Goal: Communication & Community: Answer question/provide support

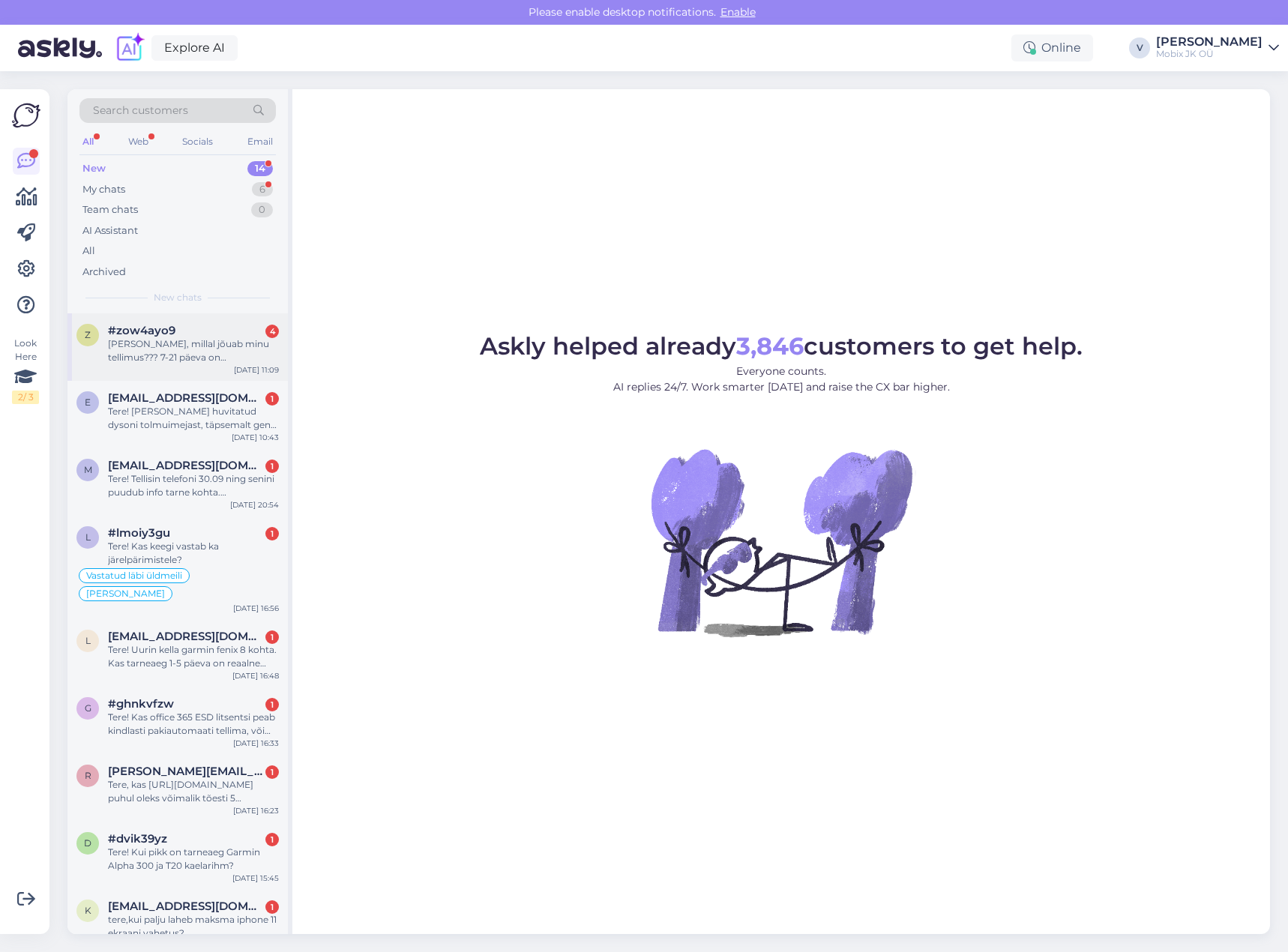
click at [232, 363] on div "[PERSON_NAME], millal jõuab minu tellimus??? 7-21 päeva on [PERSON_NAME] möödas." at bounding box center [193, 351] width 171 height 27
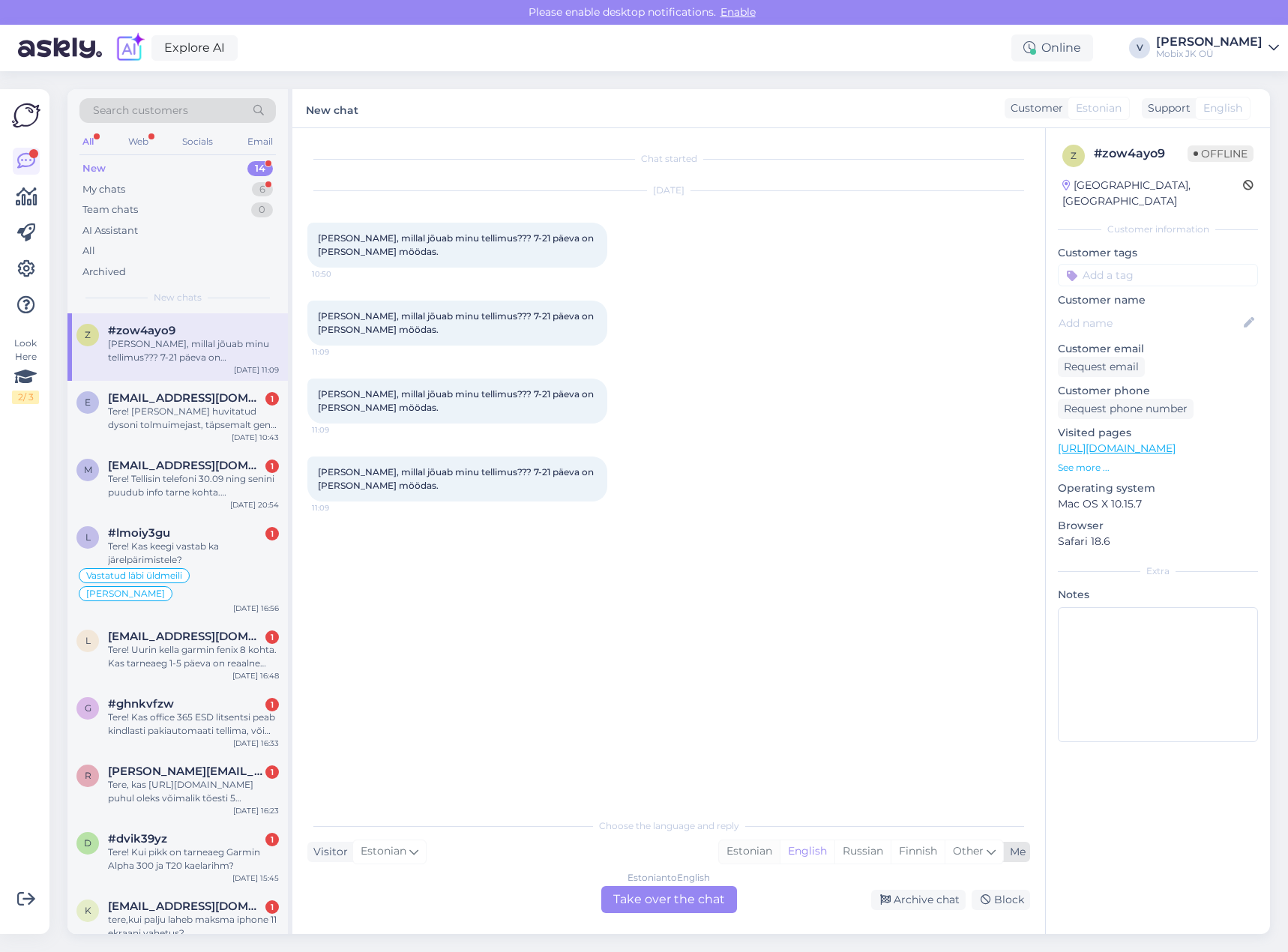
drag, startPoint x: 740, startPoint y: 857, endPoint x: 735, endPoint y: 870, distance: 13.9
click at [741, 857] on div "Estonian" at bounding box center [749, 851] width 61 height 22
click at [711, 890] on div "Estonian to Estonian Take over the chat" at bounding box center [669, 900] width 136 height 27
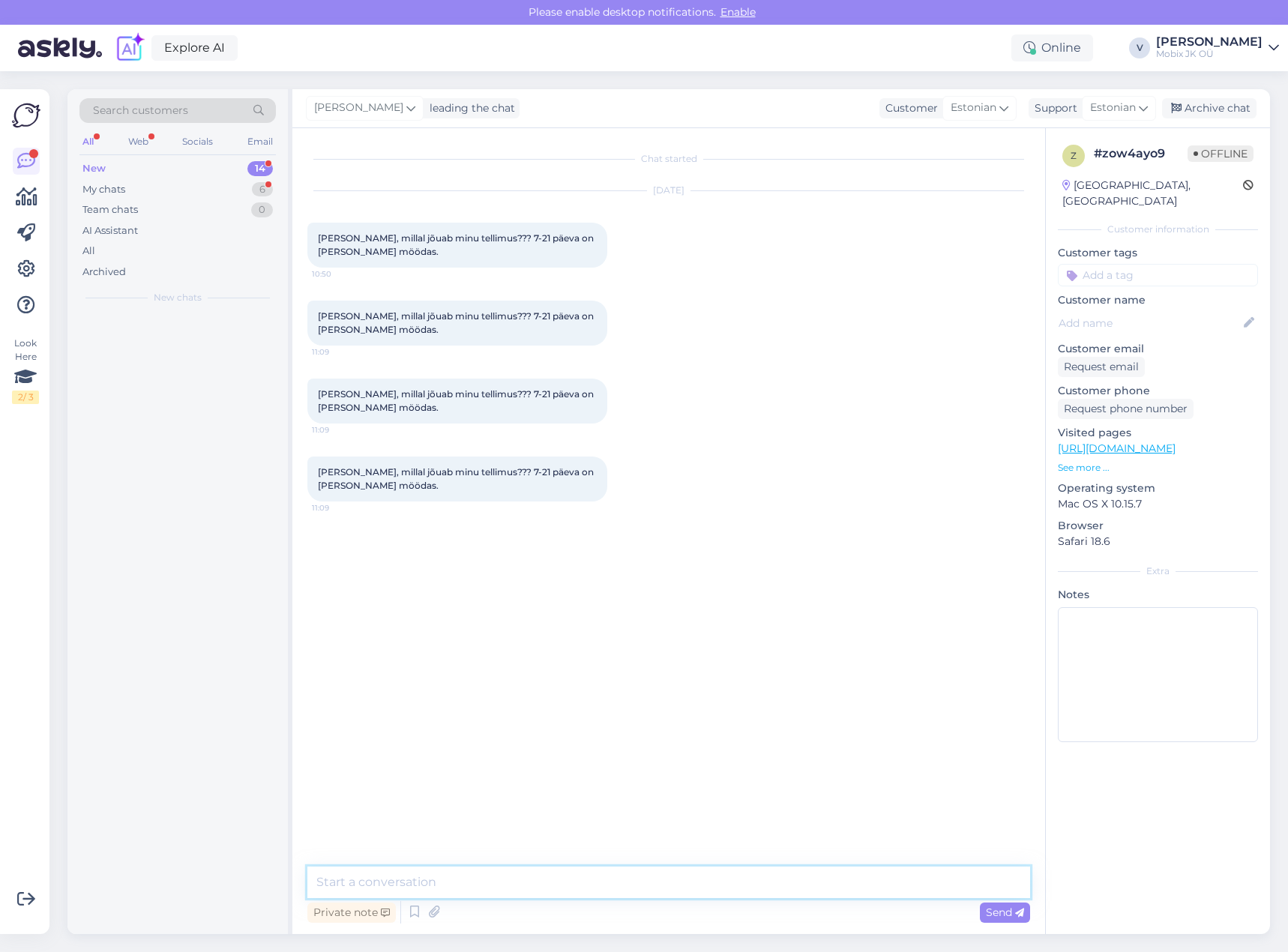
click at [710, 887] on textarea at bounding box center [668, 882] width 723 height 31
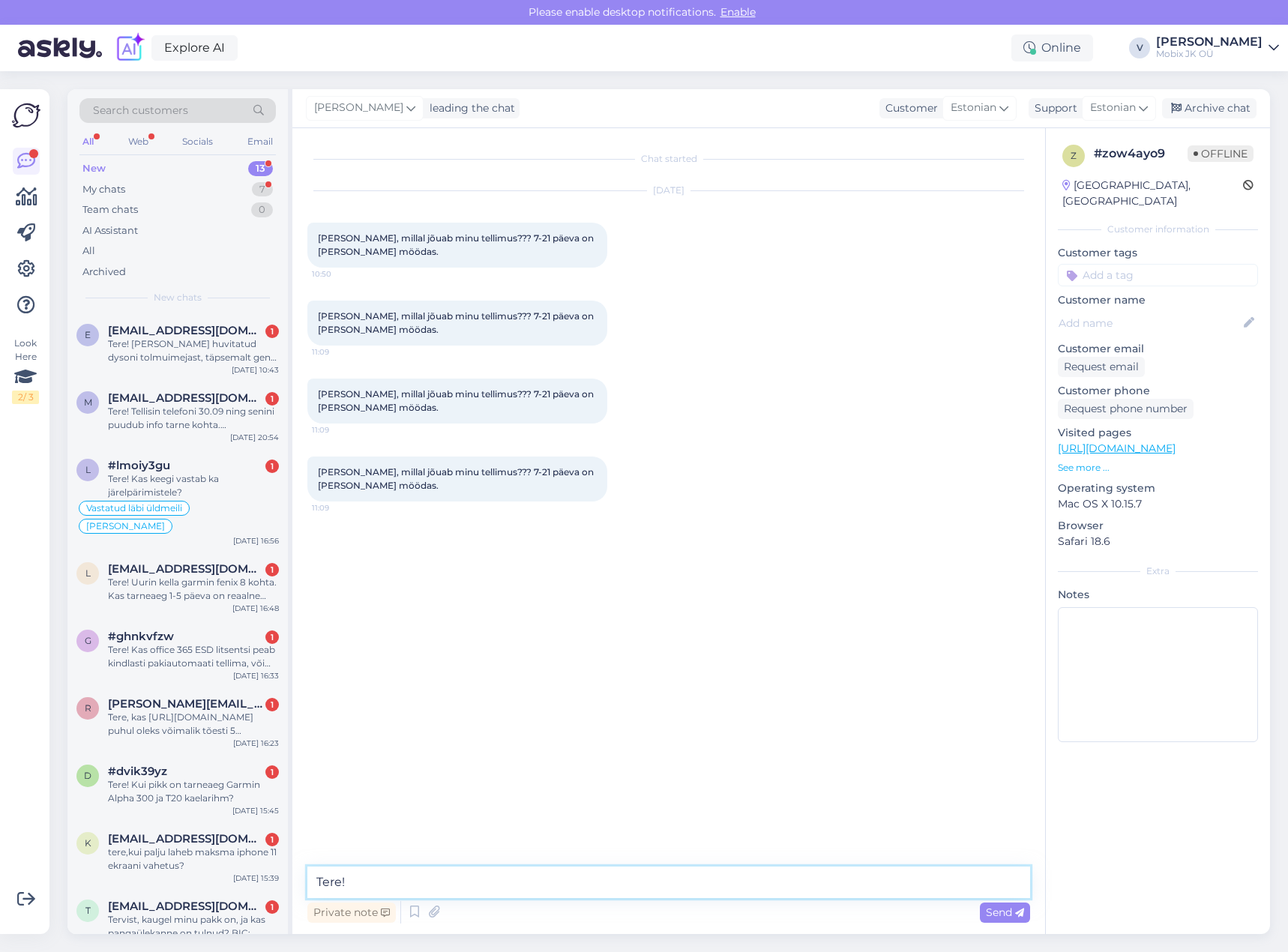
type textarea "Tere!"
drag, startPoint x: 390, startPoint y: 883, endPoint x: 232, endPoint y: 870, distance: 158.5
click at [232, 870] on div "Search customers All Web Socials Email New 13 My chats 7 Team chats 0 AI Assist…" at bounding box center [668, 512] width 1203 height 845
click at [1143, 264] on input at bounding box center [1158, 275] width 200 height 22
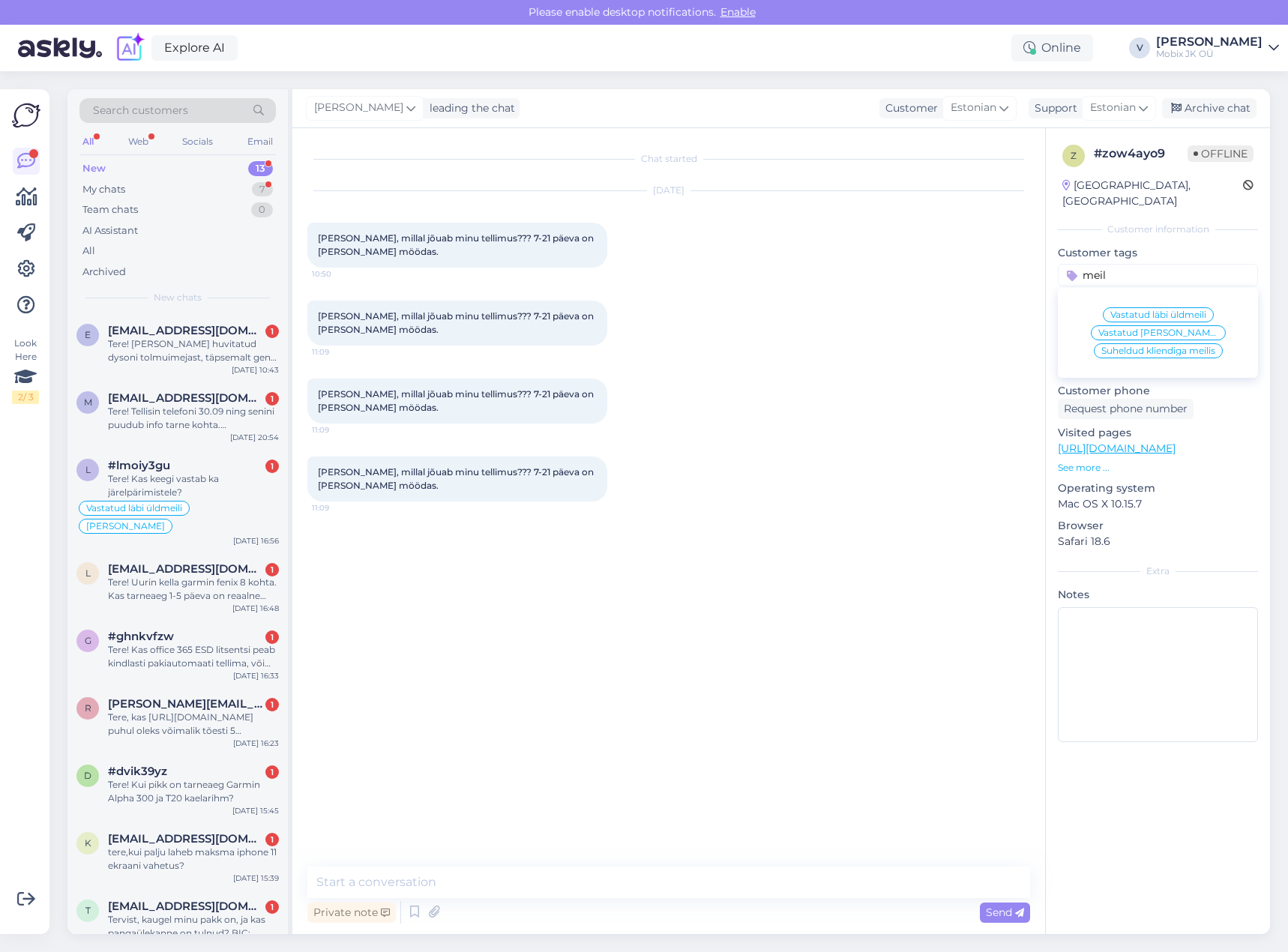
type input "meil"
click at [1171, 307] on div "Vastatud läbi üldmeili" at bounding box center [1158, 315] width 111 height 15
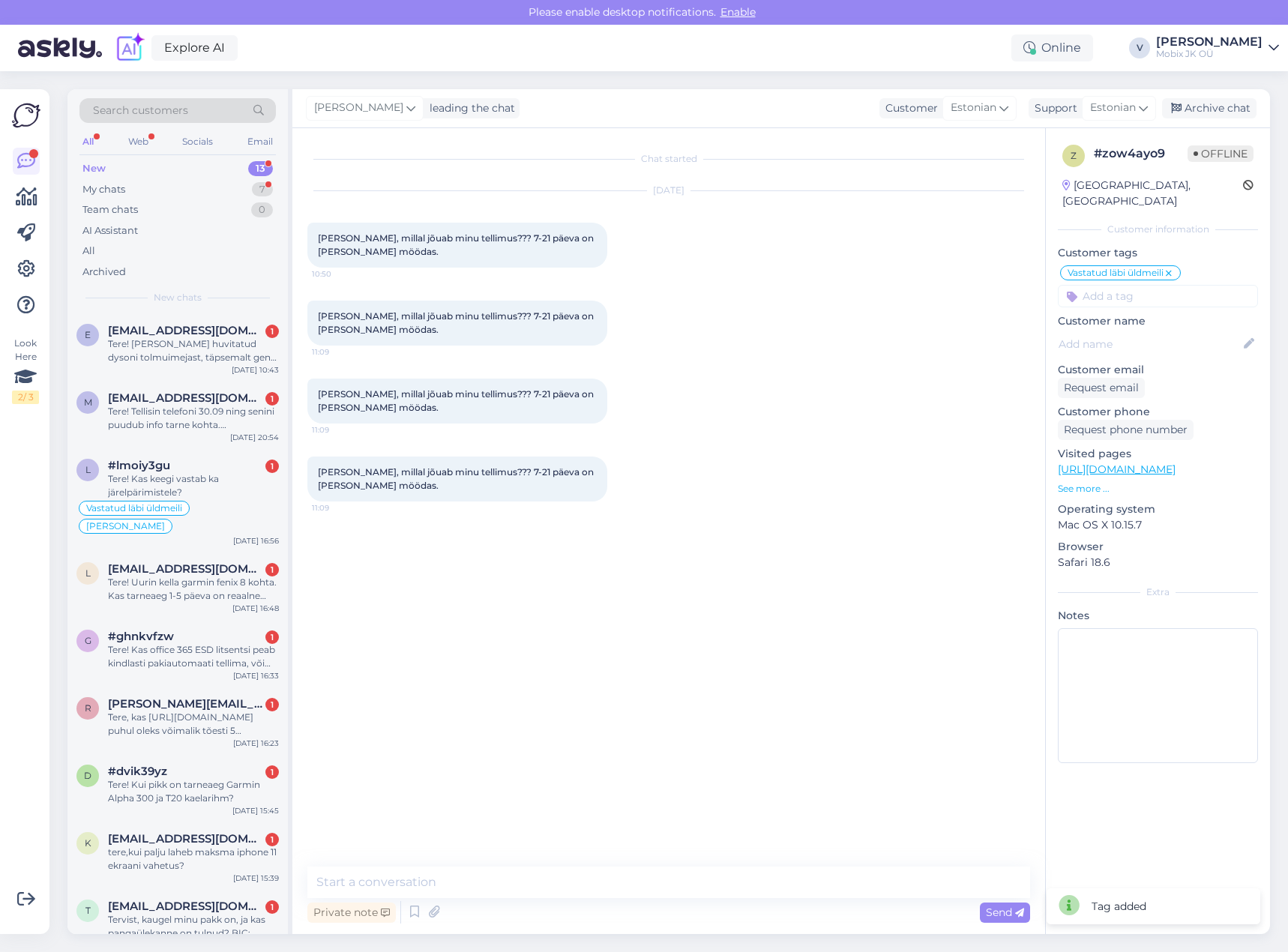
drag, startPoint x: 1220, startPoint y: 108, endPoint x: 1189, endPoint y: 123, distance: 34.4
click at [1219, 108] on div "Archive chat" at bounding box center [1209, 108] width 94 height 20
click at [239, 356] on div "Tere! [PERSON_NAME] huvitatud dysoni tolmuimejast, täpsemalt gen5 mudelist. Lei…" at bounding box center [193, 351] width 171 height 27
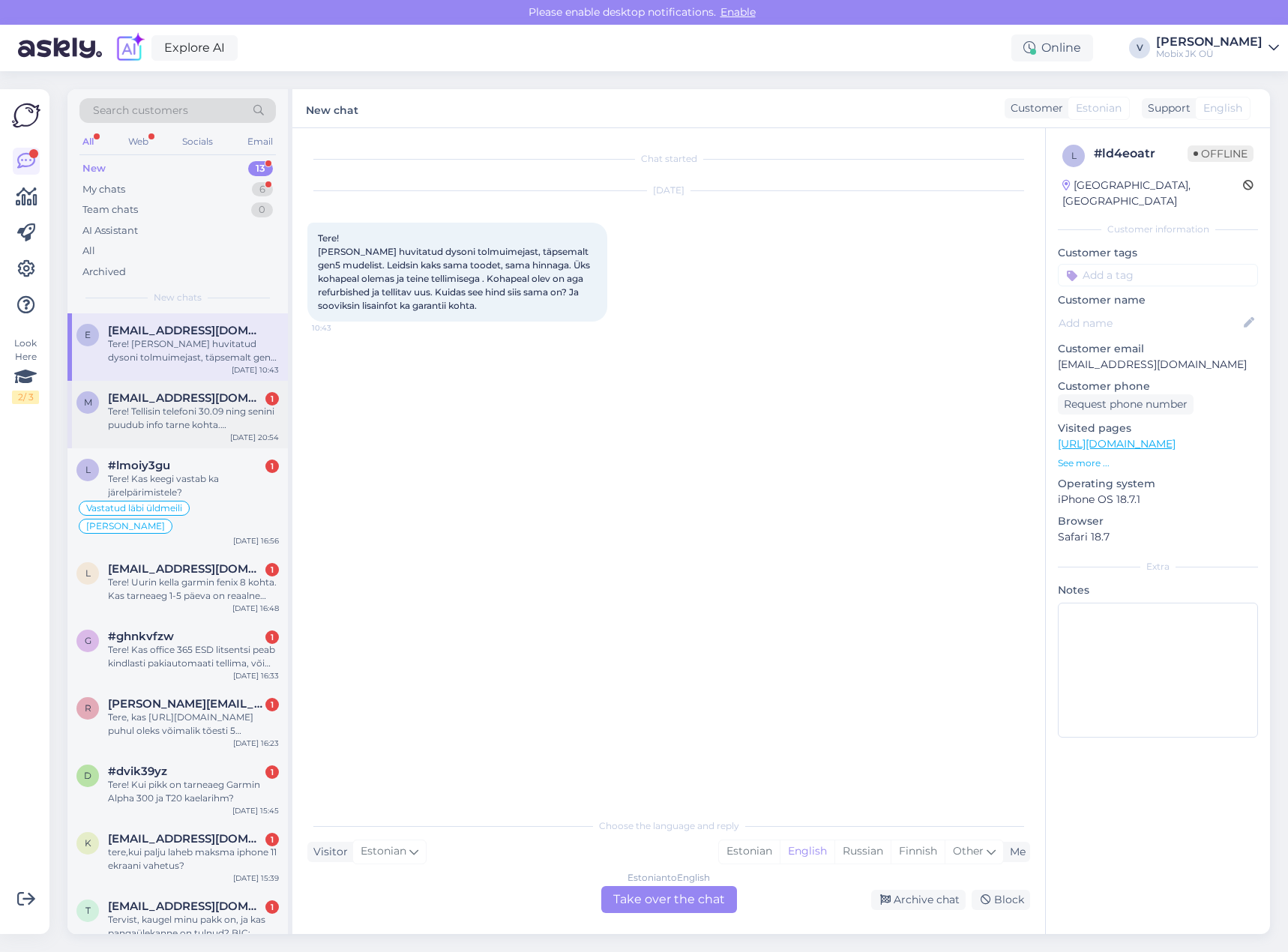
click at [155, 422] on div "Tere! Tellisin telefoni 30.09 ning senini puudub info tarne kohta. [PERSON_NAME…" at bounding box center [193, 418] width 171 height 27
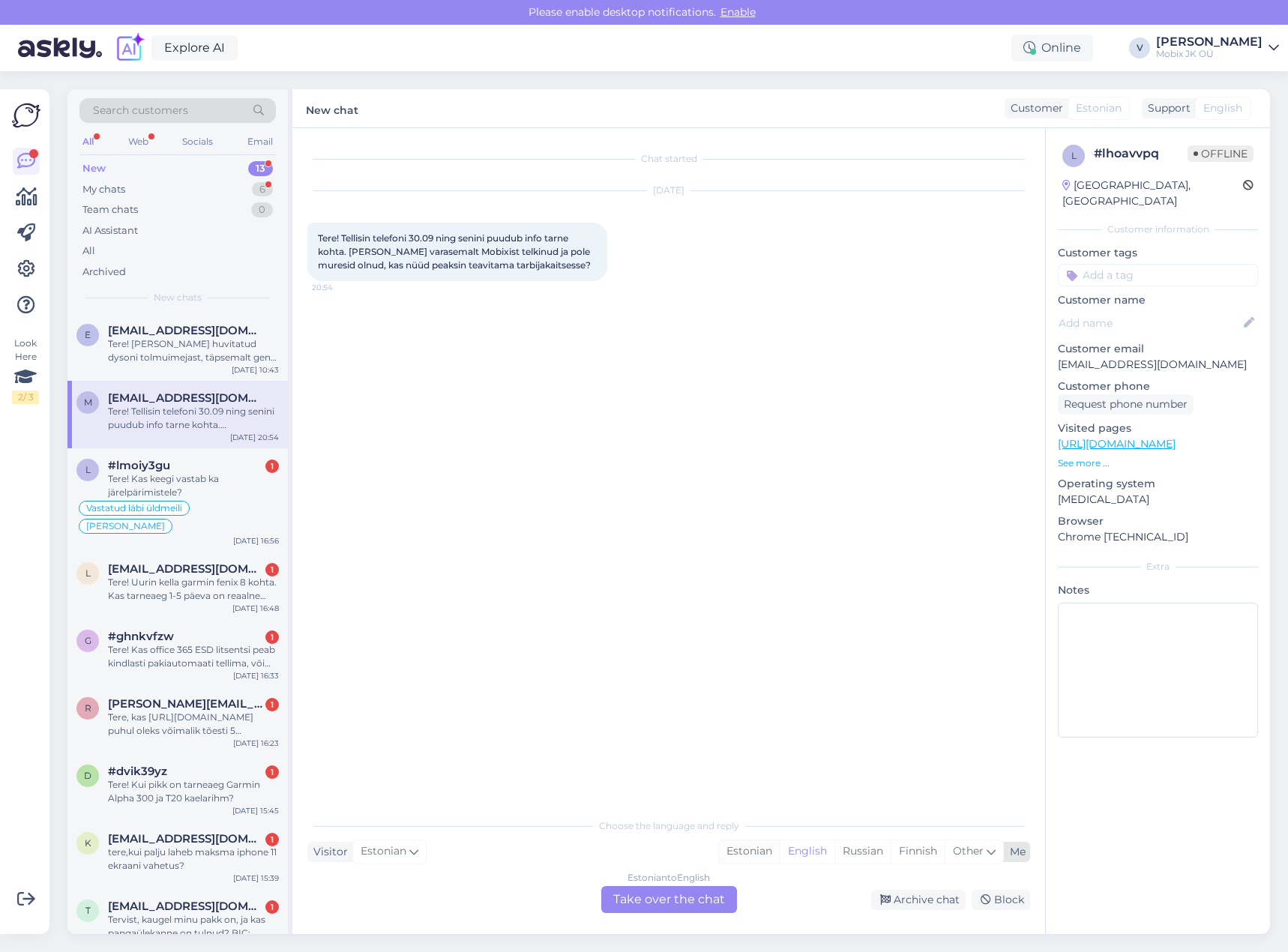
click at [749, 851] on div "Estonian" at bounding box center [749, 851] width 61 height 22
drag, startPoint x: 711, startPoint y: 904, endPoint x: 709, endPoint y: 894, distance: 10.2
click at [711, 902] on div "Estonian to Estonian Take over the chat" at bounding box center [669, 900] width 136 height 27
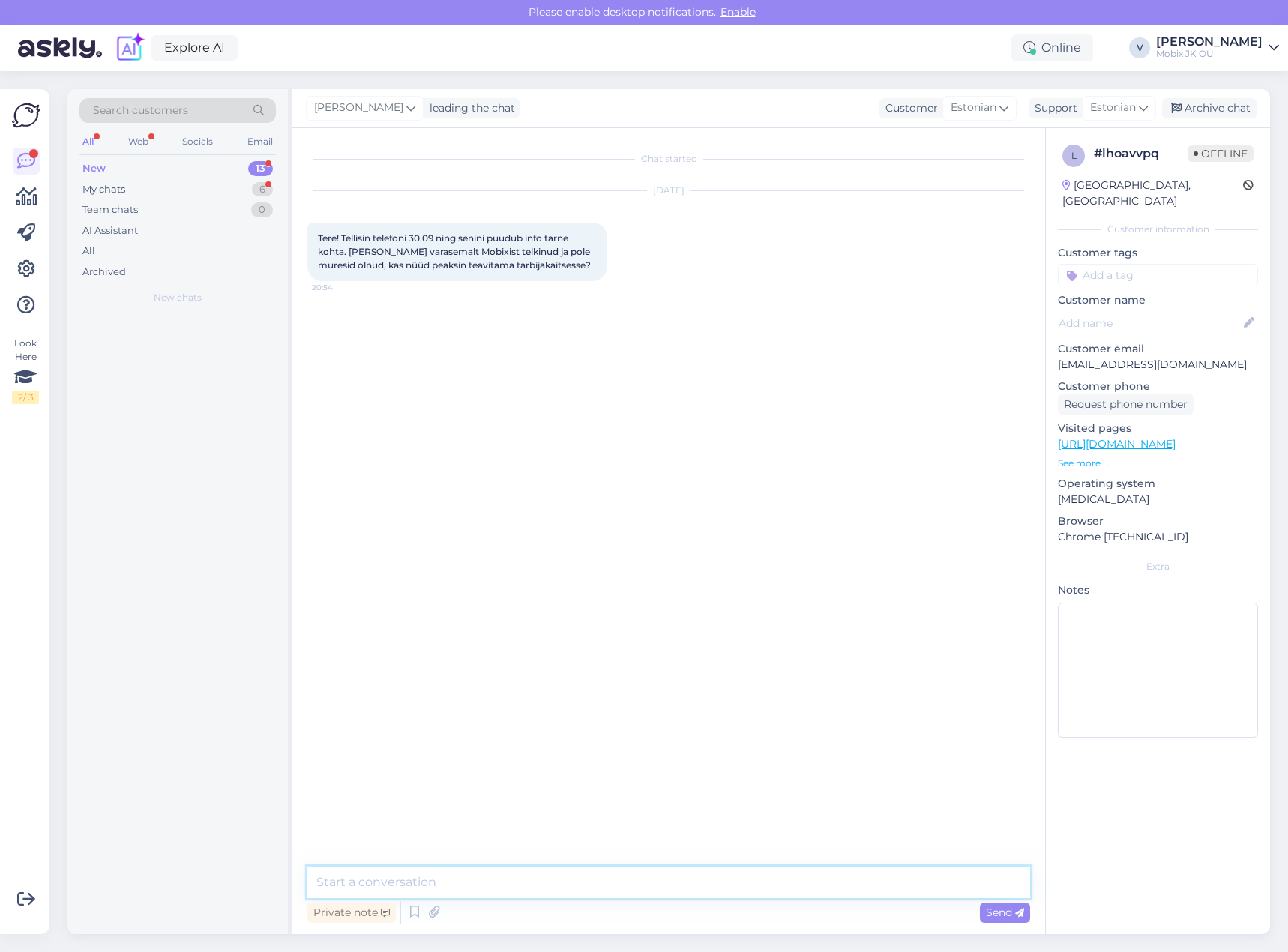
click at [704, 875] on textarea at bounding box center [668, 882] width 723 height 31
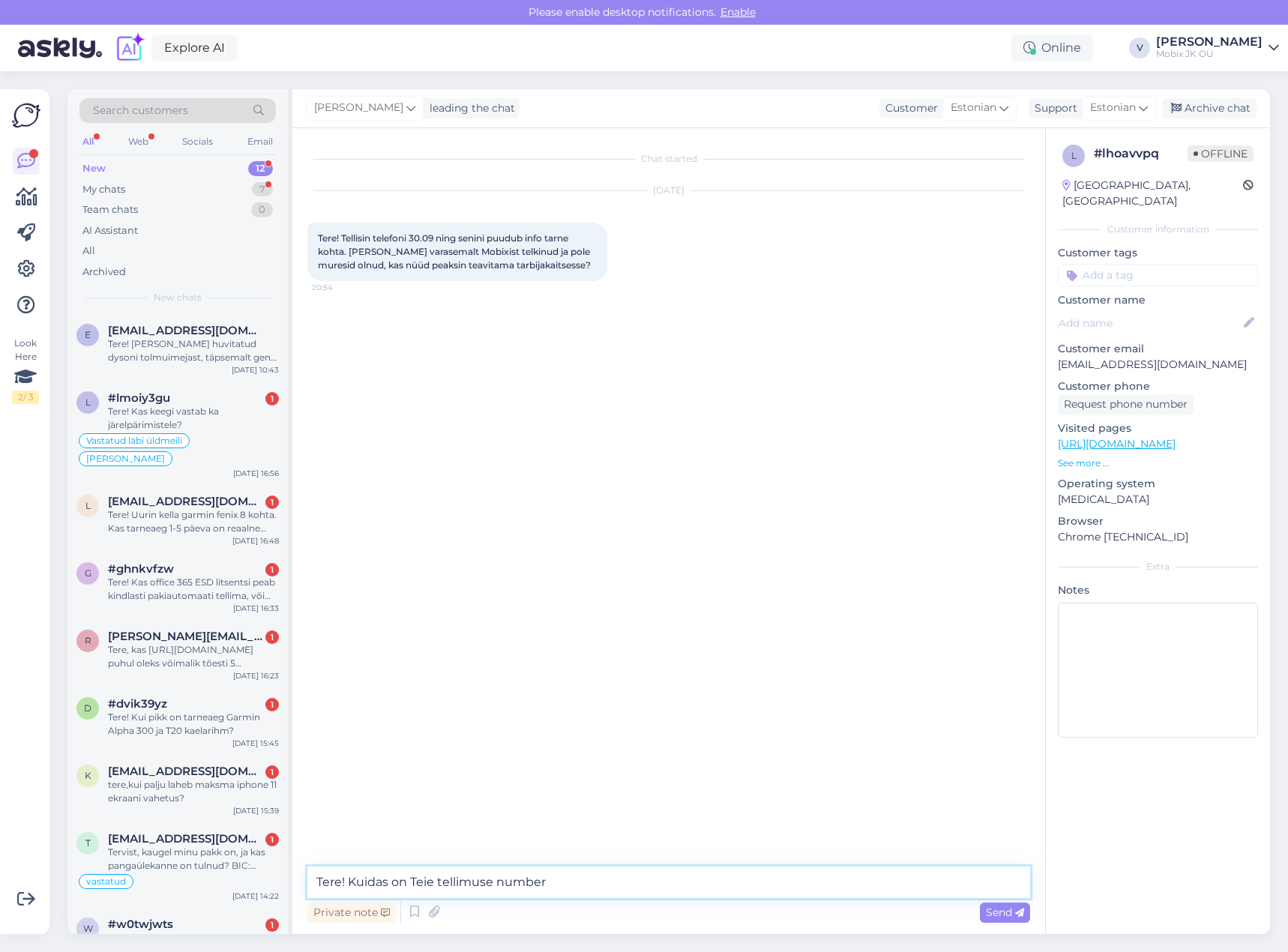
type textarea "Tere! Kuidas on Teie tellimuse number?"
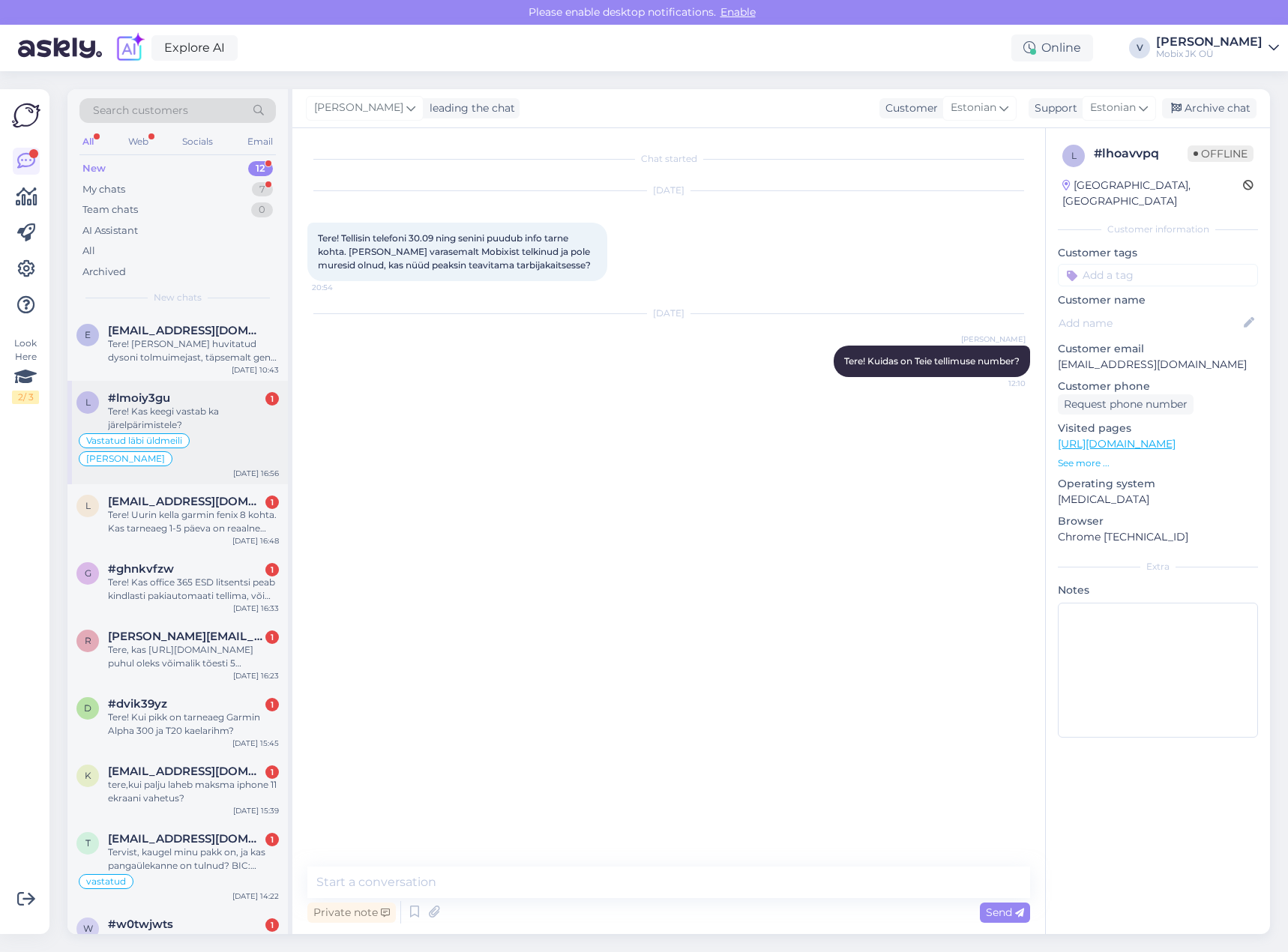
click at [210, 425] on div "Tere! Kas keegi vastab ka järelpärimistele?" at bounding box center [193, 418] width 171 height 27
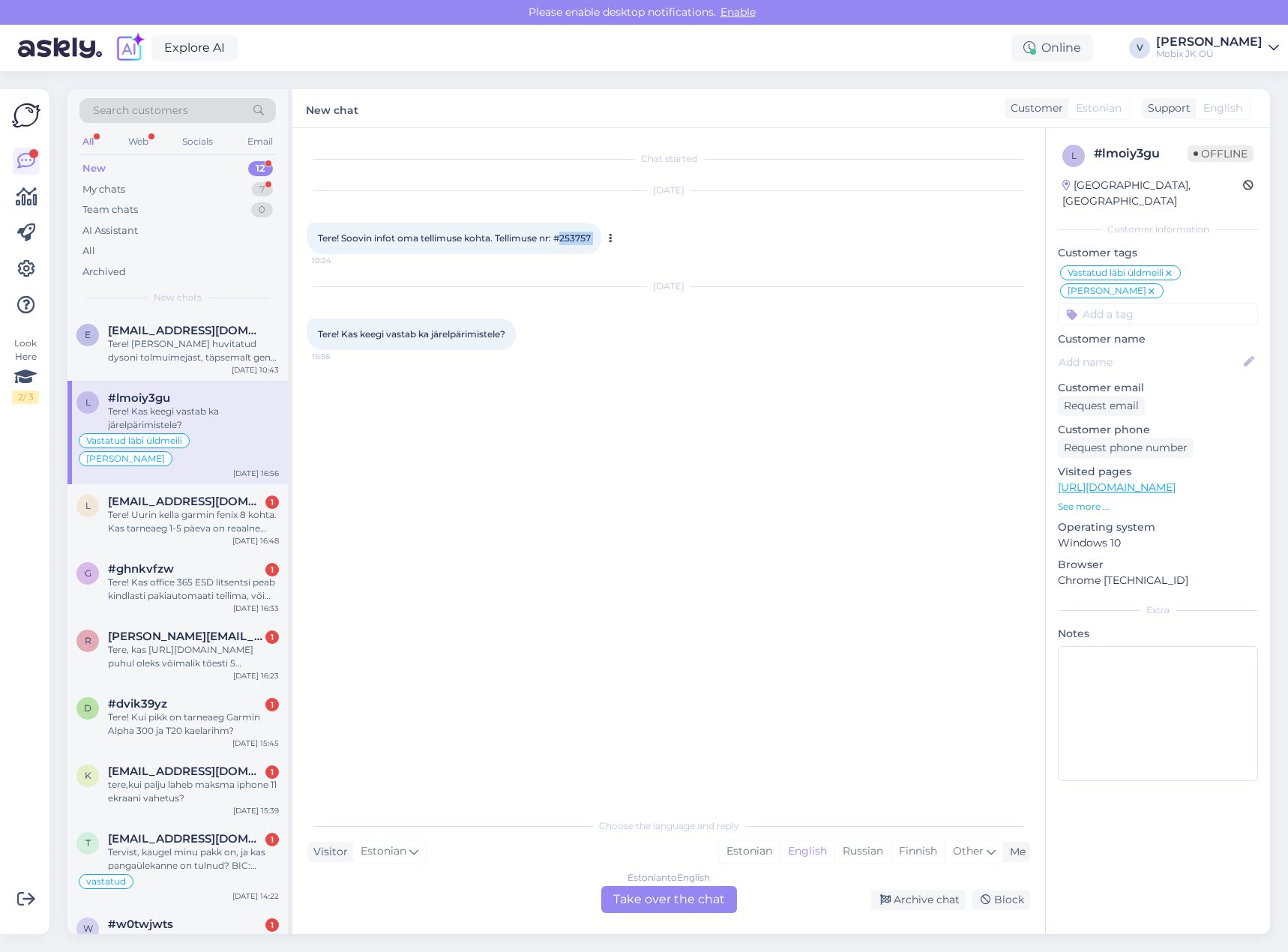
drag, startPoint x: 563, startPoint y: 238, endPoint x: 612, endPoint y: 241, distance: 49.1
click at [601, 241] on div "Tere! Soovin infot oma tellimuse kohta. Tellimuse nr: #253757 10:24" at bounding box center [454, 238] width 294 height 31
copy div "253757 10:24"
click at [1175, 307] on input at bounding box center [1158, 314] width 200 height 22
type input "tü"
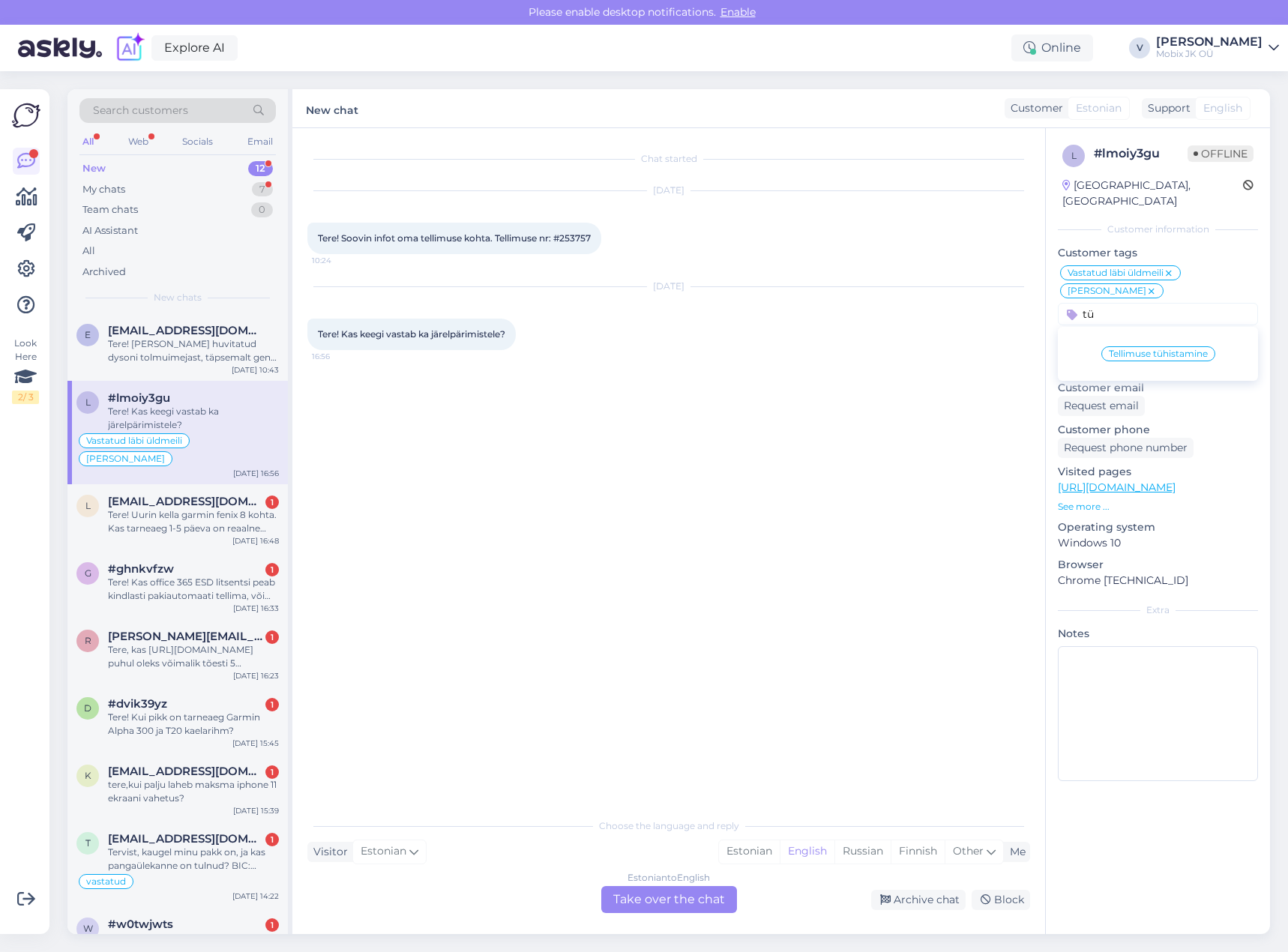
click at [1163, 347] on div "Tellimuse tühistamine" at bounding box center [1158, 354] width 114 height 15
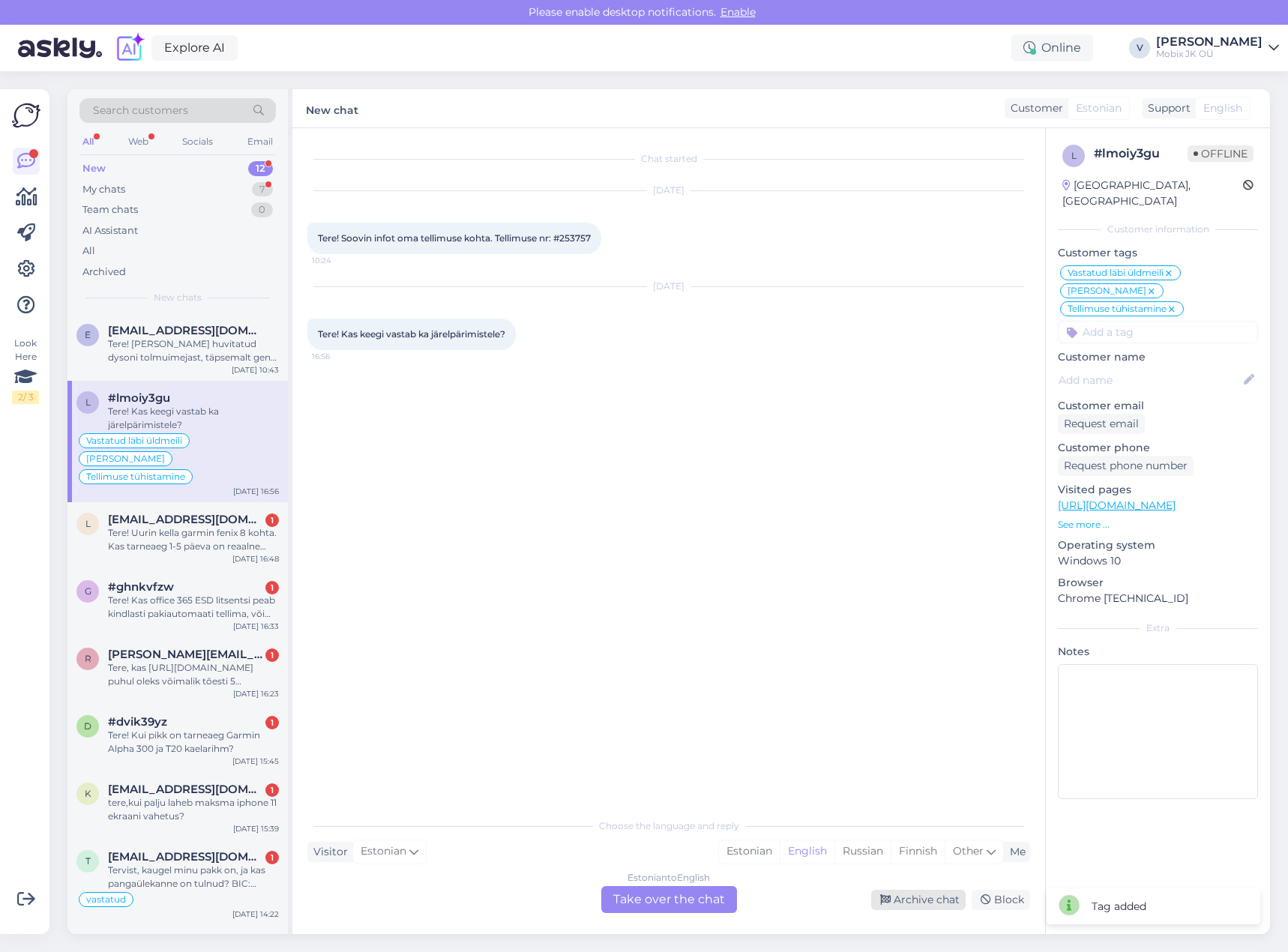
drag, startPoint x: 938, startPoint y: 899, endPoint x: 952, endPoint y: 891, distance: 16.1
click at [941, 898] on div "Archive chat" at bounding box center [918, 899] width 94 height 20
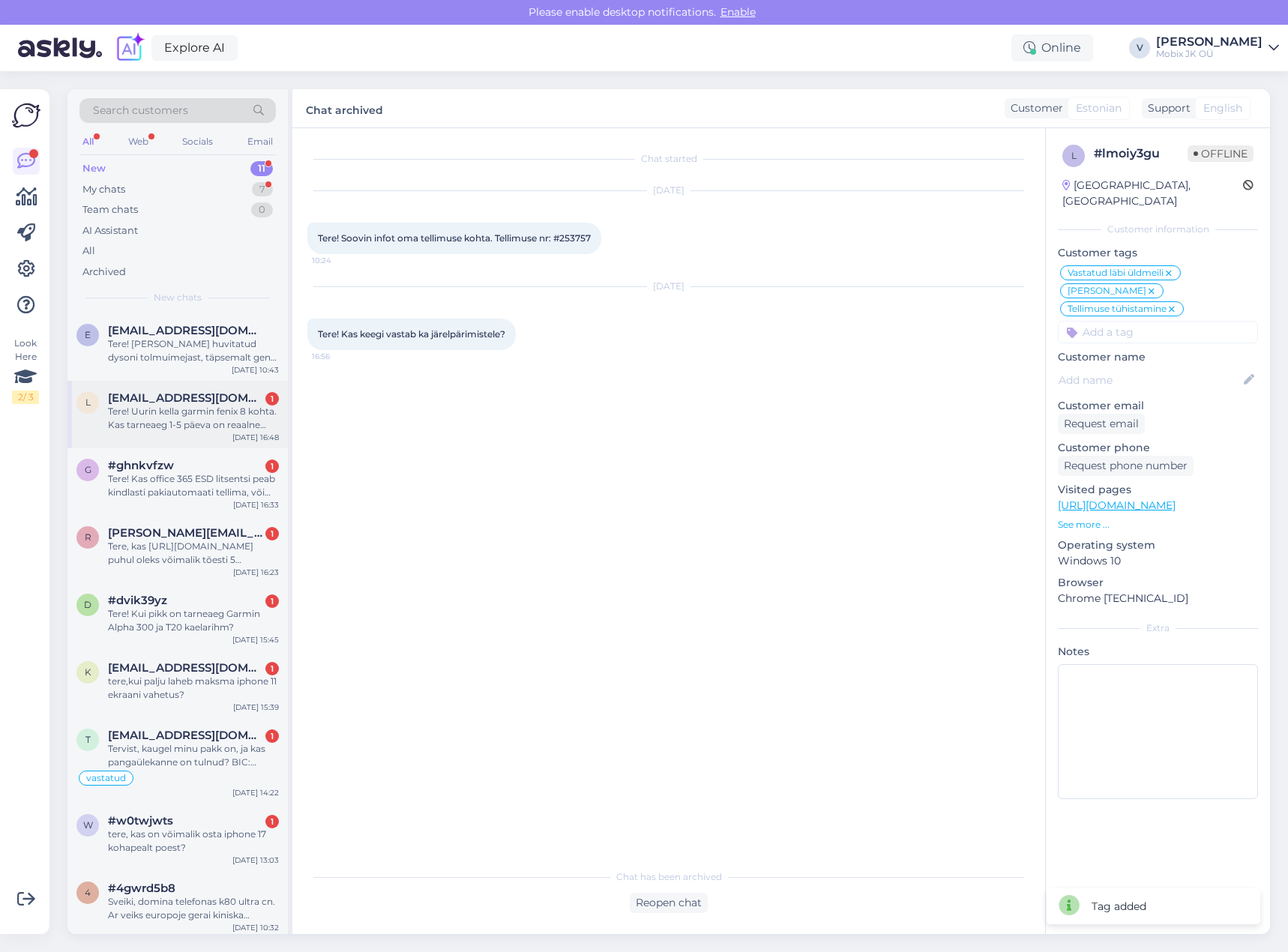
click at [247, 418] on div "Tere! Uurin kella garmin fenix 8 kohta. Kas tarneaeg 1-5 päeva on reaalne aeg? …" at bounding box center [193, 418] width 171 height 27
